Goal: Transaction & Acquisition: Book appointment/travel/reservation

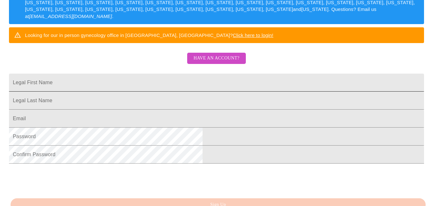
scroll to position [128, 0]
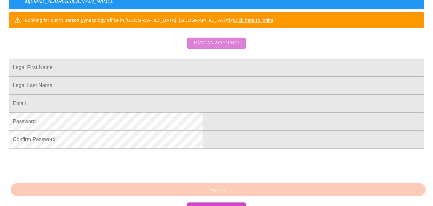
click at [219, 47] on span "Have an account?" at bounding box center [217, 43] width 46 height 8
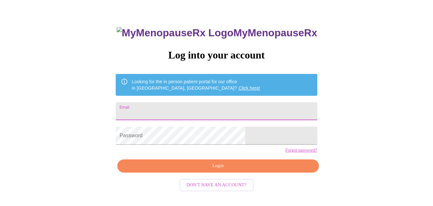
click at [177, 107] on input "Email" at bounding box center [216, 111] width 201 height 18
type input "[EMAIL_ADDRESS][DOMAIN_NAME]"
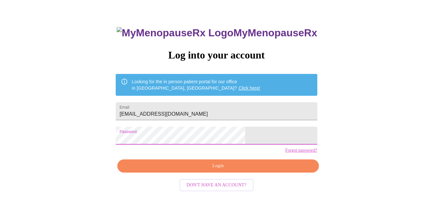
click at [223, 170] on span "Login" at bounding box center [218, 166] width 187 height 8
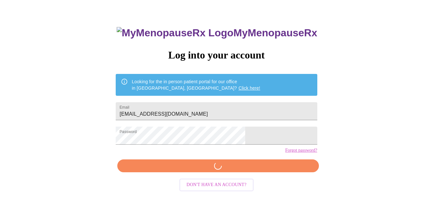
scroll to position [27, 0]
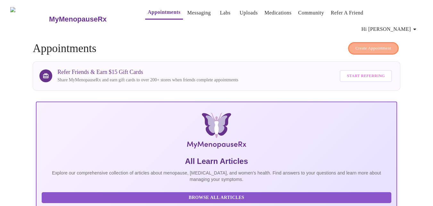
click at [377, 45] on span "Create Appointment" at bounding box center [374, 48] width 36 height 7
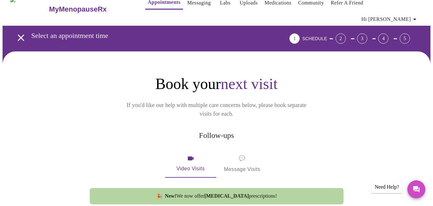
scroll to position [9, 0]
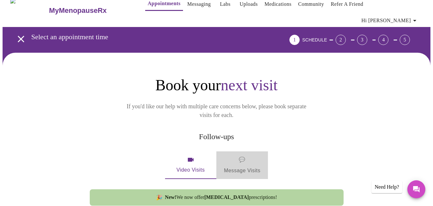
click at [243, 155] on span "💬 Message Visits" at bounding box center [242, 165] width 37 height 20
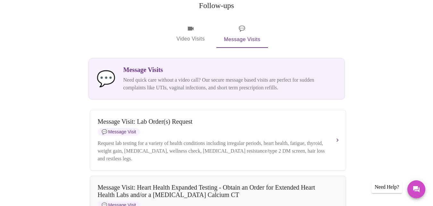
scroll to position [136, 0]
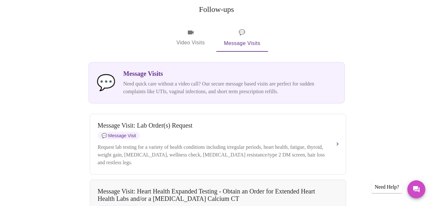
click at [193, 29] on span "Video Visits" at bounding box center [191, 38] width 36 height 19
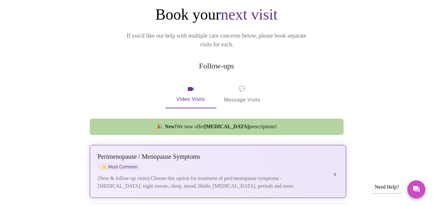
scroll to position [105, 0]
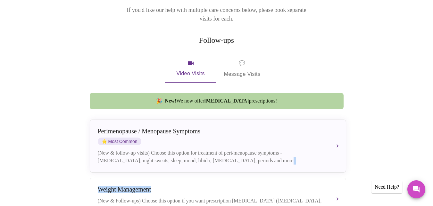
drag, startPoint x: 407, startPoint y: 162, endPoint x: 406, endPoint y: 173, distance: 11.2
click at [415, 186] on icon "Messages" at bounding box center [416, 189] width 6 height 6
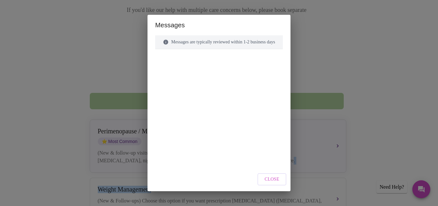
click at [277, 177] on span "Close" at bounding box center [272, 179] width 15 height 8
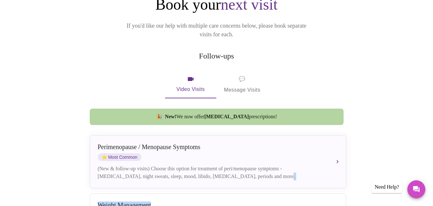
scroll to position [0, 0]
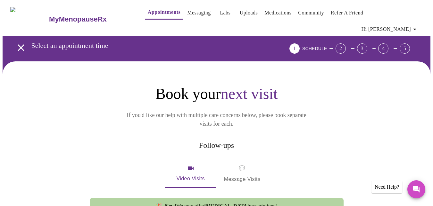
click at [20, 44] on icon "open drawer" at bounding box center [21, 47] width 6 height 6
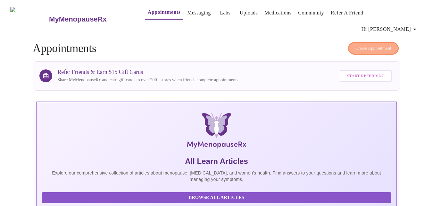
click at [369, 45] on span "Create Appointment" at bounding box center [374, 48] width 36 height 7
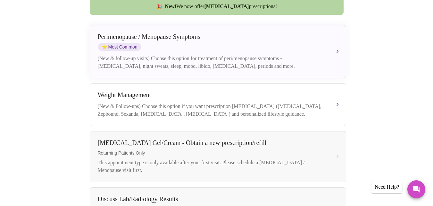
scroll to position [201, 0]
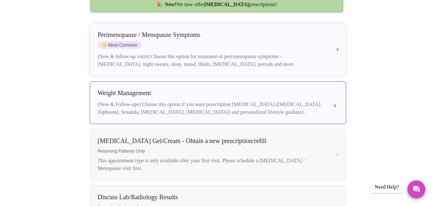
click at [334, 88] on button "[MEDICAL_DATA] (New & Follow-ups) Choose this option if you want prescription […" at bounding box center [218, 102] width 256 height 43
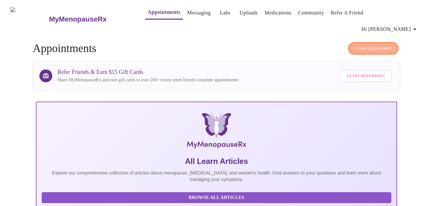
click at [374, 42] on button "Create Appointment" at bounding box center [373, 48] width 51 height 13
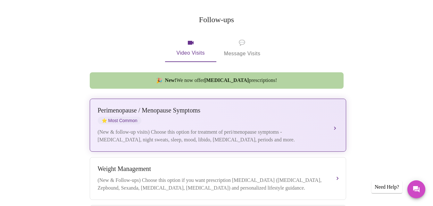
scroll to position [105, 0]
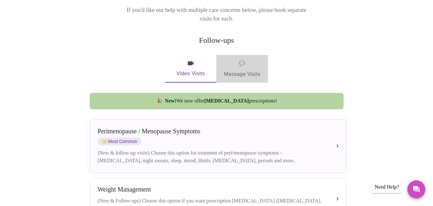
click at [239, 59] on span "💬 Message Visits" at bounding box center [242, 69] width 37 height 20
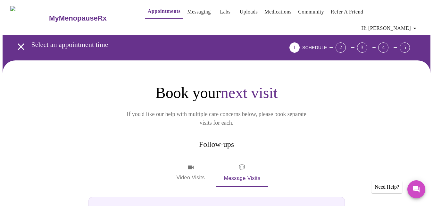
scroll to position [0, 0]
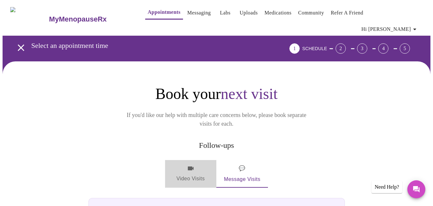
click at [185, 164] on span "Video Visits" at bounding box center [191, 173] width 36 height 19
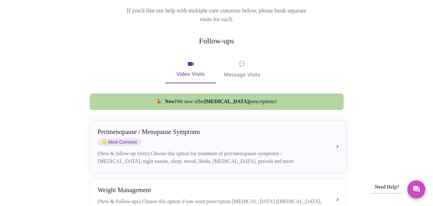
scroll to position [105, 0]
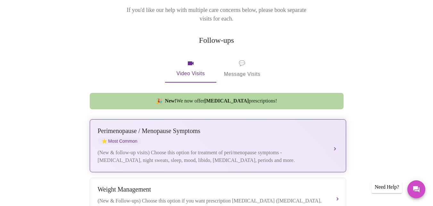
drag, startPoint x: 98, startPoint y: 111, endPoint x: 157, endPoint y: 113, distance: 58.7
click at [157, 127] on div "Perimenopause / Menopause Symptoms" at bounding box center [212, 130] width 228 height 7
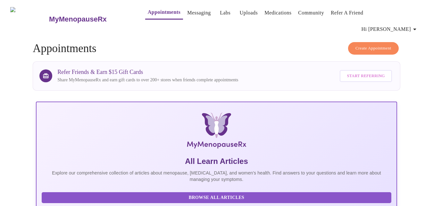
click at [366, 42] on button "Create Appointment" at bounding box center [373, 48] width 51 height 13
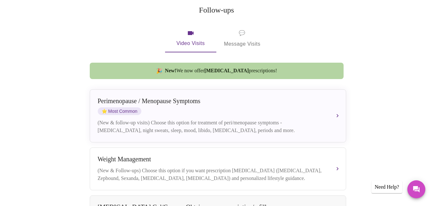
scroll to position [137, 0]
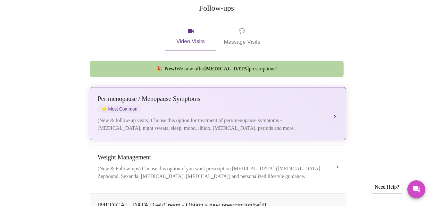
click at [336, 95] on div "[MEDICAL_DATA] / Menopause Symptoms ⭐ Most Common (New & follow-up visits) Choo…" at bounding box center [218, 113] width 240 height 37
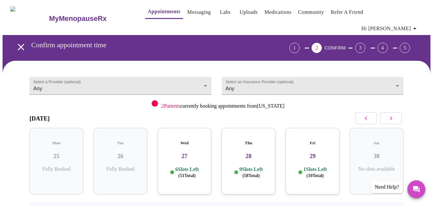
scroll to position [0, 0]
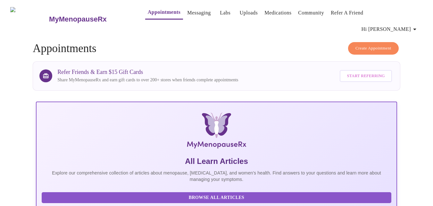
click at [370, 45] on span "Create Appointment" at bounding box center [374, 48] width 36 height 7
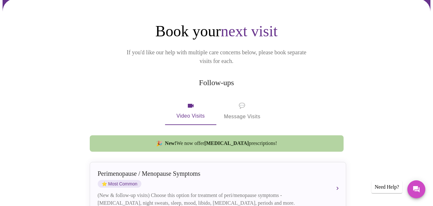
scroll to position [64, 0]
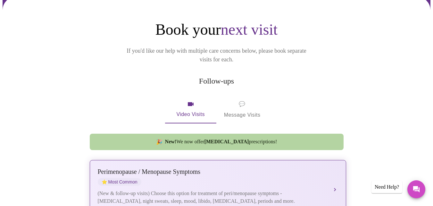
click at [331, 171] on div "[MEDICAL_DATA] / Menopause Symptoms ⭐ Most Common (New & follow-up visits) Choo…" at bounding box center [218, 186] width 240 height 37
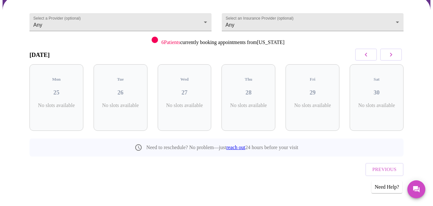
scroll to position [46, 0]
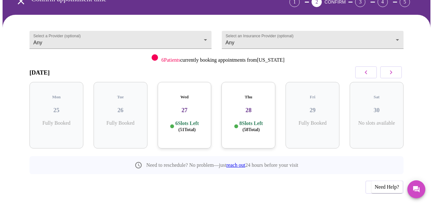
click at [181, 127] on span "( 51 Total)" at bounding box center [187, 129] width 17 height 5
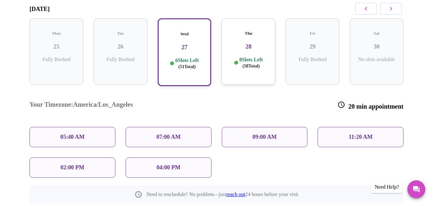
scroll to position [111, 0]
click at [372, 126] on div "11:20 AM" at bounding box center [361, 136] width 86 height 20
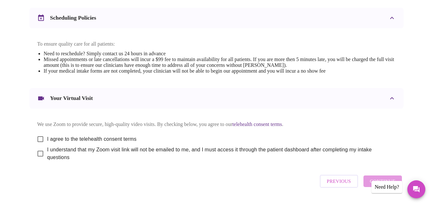
scroll to position [261, 0]
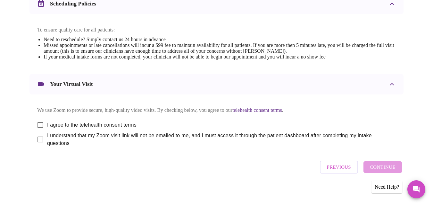
click at [37, 119] on input "I agree to the telehealth consent terms" at bounding box center [40, 124] width 13 height 13
checkbox input "true"
click at [35, 136] on input "I understand that my Zoom visit link will not be emailed to me, and I must acce…" at bounding box center [40, 138] width 13 height 13
checkbox input "true"
click at [396, 164] on span "Continue" at bounding box center [383, 167] width 26 height 8
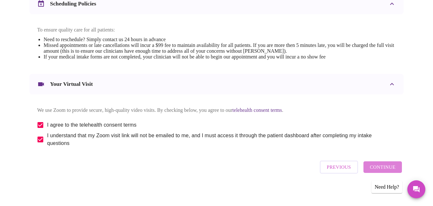
scroll to position [67, 0]
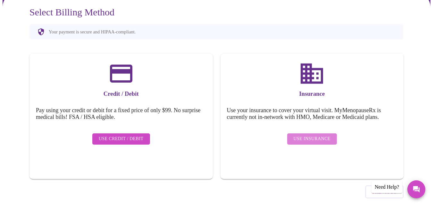
click at [325, 135] on span "Use Insurance" at bounding box center [312, 139] width 37 height 8
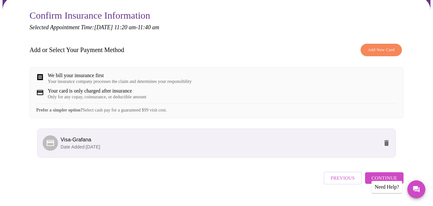
scroll to position [74, 0]
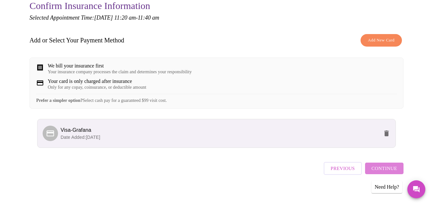
click at [391, 166] on span "Continue" at bounding box center [385, 168] width 26 height 8
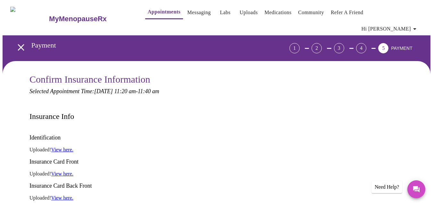
scroll to position [0, 0]
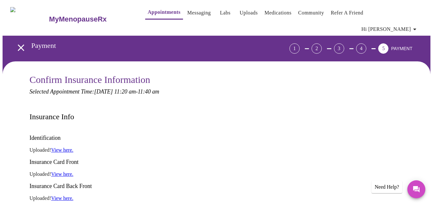
click at [70, 147] on link "View here." at bounding box center [62, 149] width 22 height 5
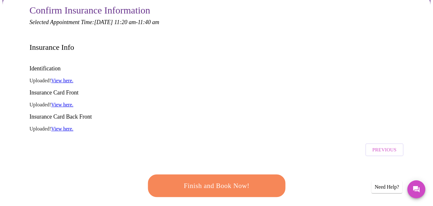
scroll to position [96, 0]
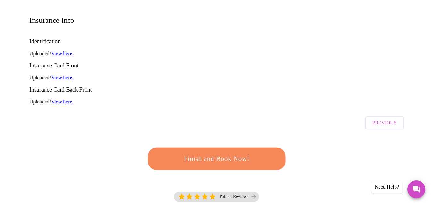
click at [383, 118] on span "Previous" at bounding box center [385, 122] width 24 height 8
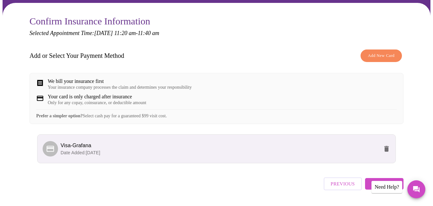
scroll to position [74, 0]
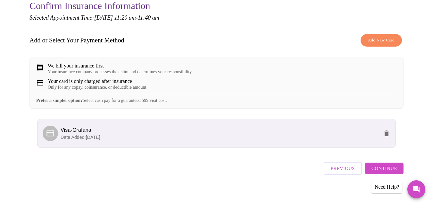
click at [347, 167] on span "Previous" at bounding box center [343, 168] width 24 height 8
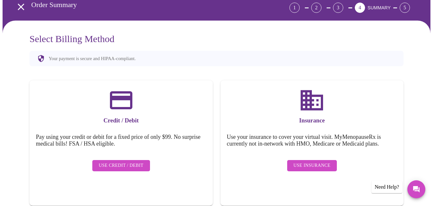
scroll to position [67, 0]
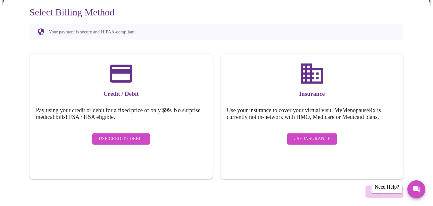
click at [380, 187] on span "Previous" at bounding box center [385, 191] width 24 height 8
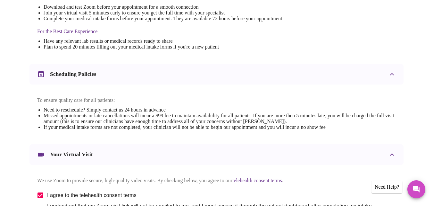
scroll to position [196, 0]
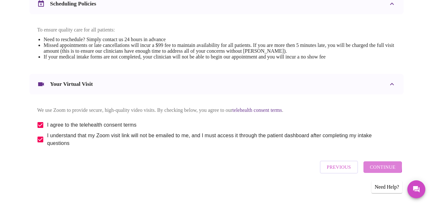
click at [382, 166] on span "Continue" at bounding box center [383, 167] width 26 height 8
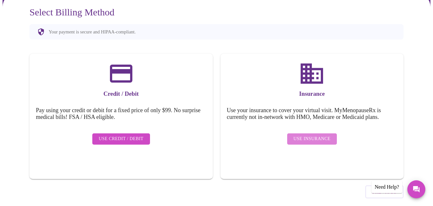
click at [318, 135] on span "Use Insurance" at bounding box center [312, 139] width 37 height 8
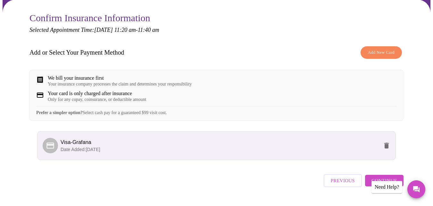
scroll to position [64, 0]
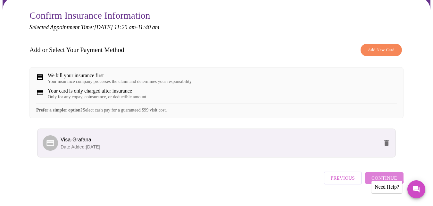
click at [382, 175] on span "Continue" at bounding box center [385, 177] width 26 height 8
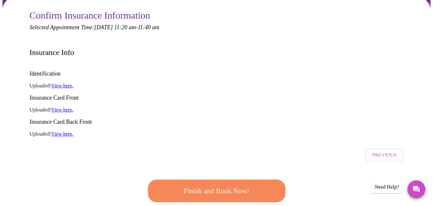
click at [61, 83] on link "View here." at bounding box center [62, 85] width 22 height 5
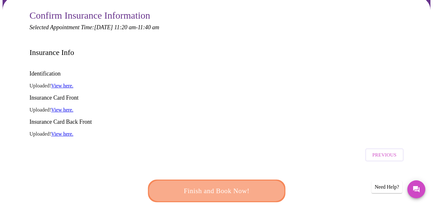
click at [240, 179] on button "Finish and Book Now!" at bounding box center [217, 190] width 138 height 22
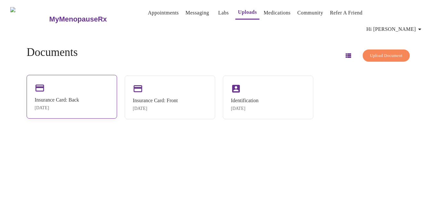
click at [70, 97] on div "Insurance Card: Back" at bounding box center [57, 100] width 45 height 6
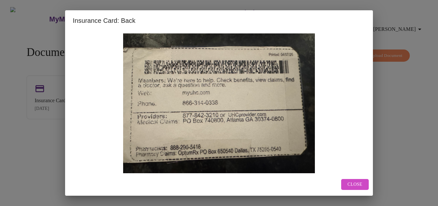
click at [364, 182] on button "Close" at bounding box center [355, 184] width 28 height 11
